Goal: Task Accomplishment & Management: Use online tool/utility

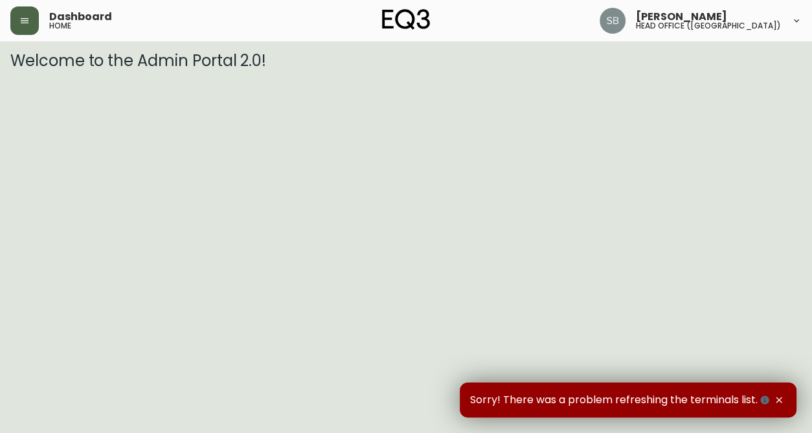
click at [29, 21] on icon "button" at bounding box center [24, 21] width 10 height 10
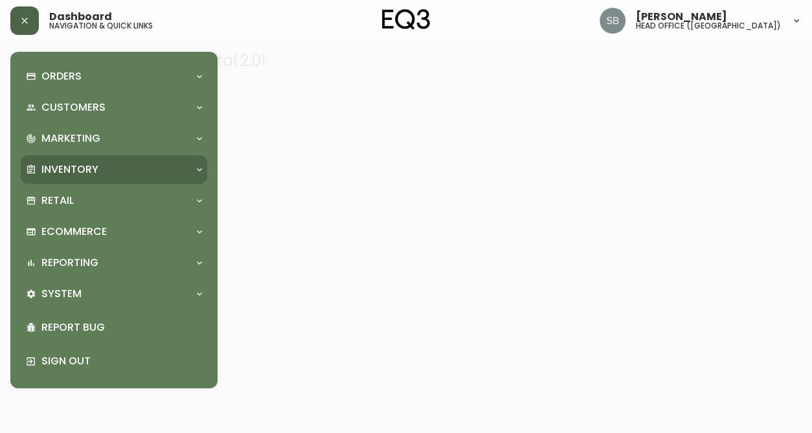
click at [201, 172] on icon at bounding box center [199, 169] width 10 height 10
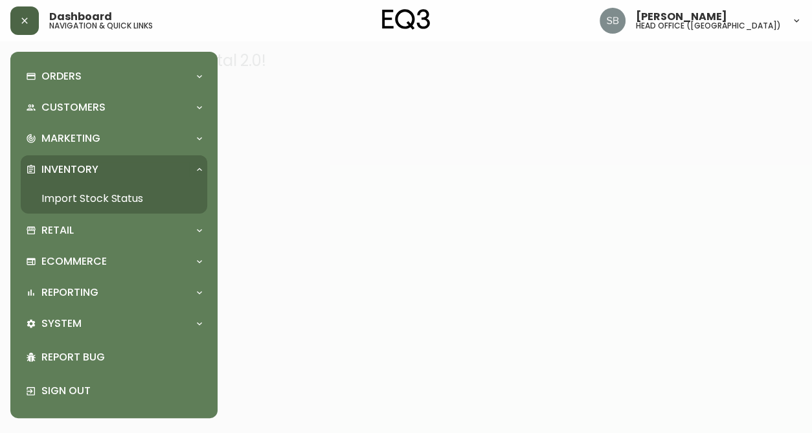
click at [107, 199] on link "Import Stock Status" at bounding box center [114, 199] width 187 height 30
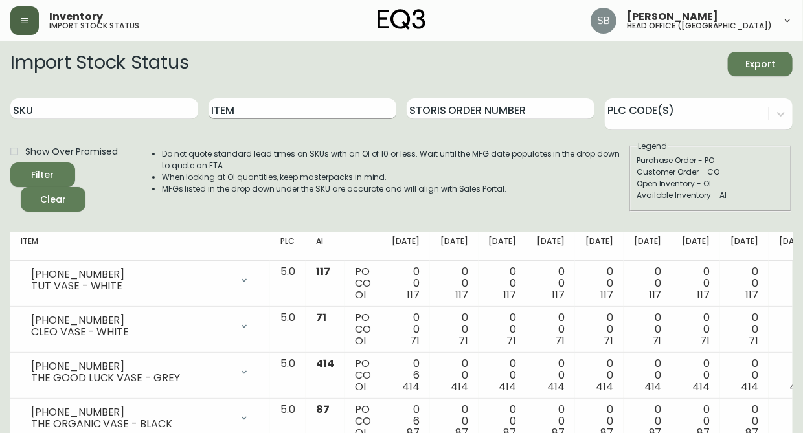
click at [264, 114] on input "Item" at bounding box center [303, 108] width 188 height 21
click at [10, 163] on button "Filter" at bounding box center [42, 175] width 65 height 25
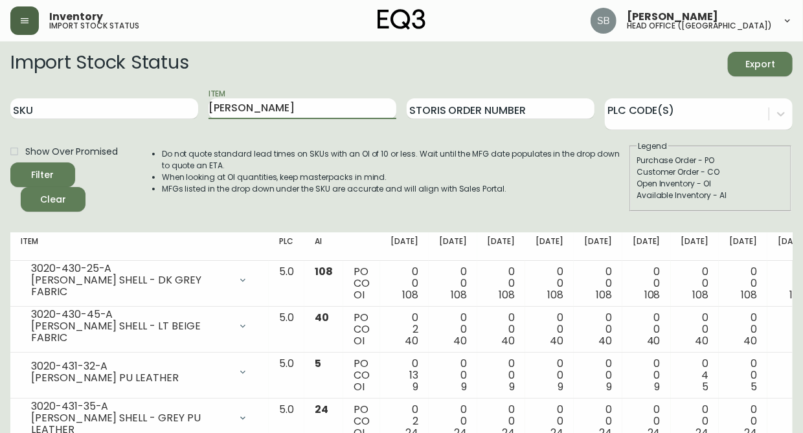
drag, startPoint x: 233, startPoint y: 109, endPoint x: 199, endPoint y: 107, distance: 34.4
click at [199, 107] on div "SKU Item [PERSON_NAME] Storis Order Number PLC Code(s)" at bounding box center [401, 109] width 782 height 42
click at [10, 163] on button "Filter" at bounding box center [42, 175] width 65 height 25
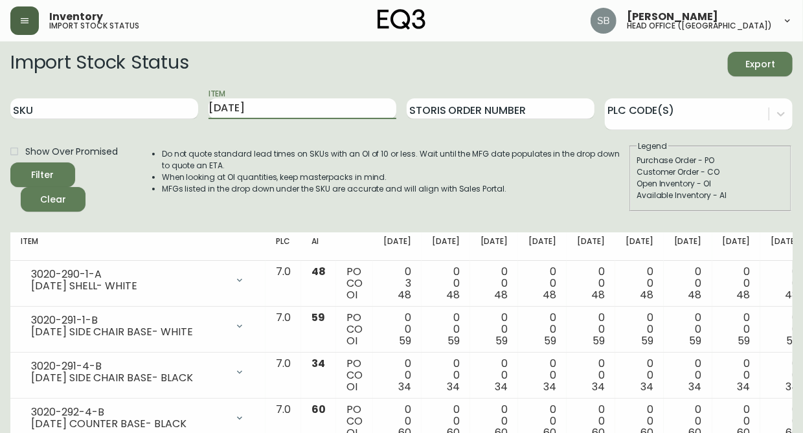
drag, startPoint x: 232, startPoint y: 107, endPoint x: 205, endPoint y: 107, distance: 27.2
click at [205, 107] on div "SKU Item [DATE] Storis Order Number PLC Code(s)" at bounding box center [401, 109] width 782 height 42
click at [10, 163] on button "Filter" at bounding box center [42, 175] width 65 height 25
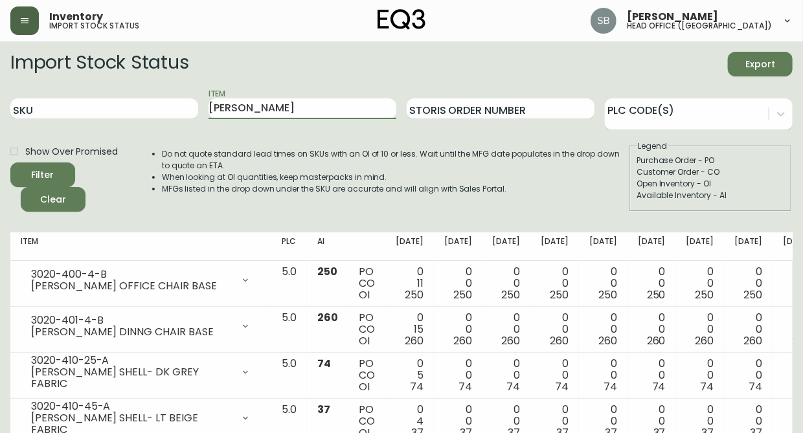
drag, startPoint x: 239, startPoint y: 108, endPoint x: 207, endPoint y: 109, distance: 32.4
click at [207, 109] on div "SKU Item [PERSON_NAME] Storis Order Number PLC Code(s)" at bounding box center [401, 109] width 782 height 42
type input "[PERSON_NAME]"
click at [10, 163] on button "Filter" at bounding box center [42, 175] width 65 height 25
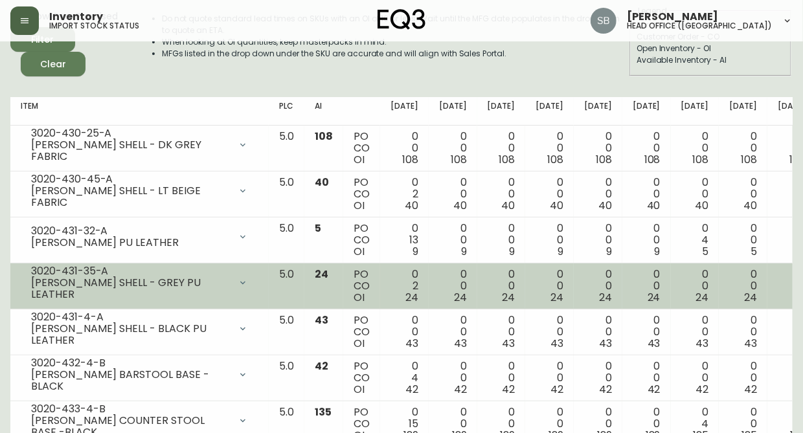
scroll to position [185, 0]
